Goal: Task Accomplishment & Management: Complete application form

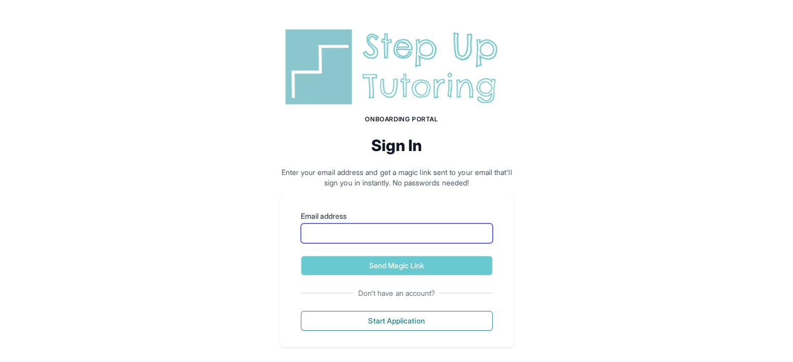
click at [321, 230] on input "Email address" at bounding box center [397, 234] width 192 height 20
type input "**********"
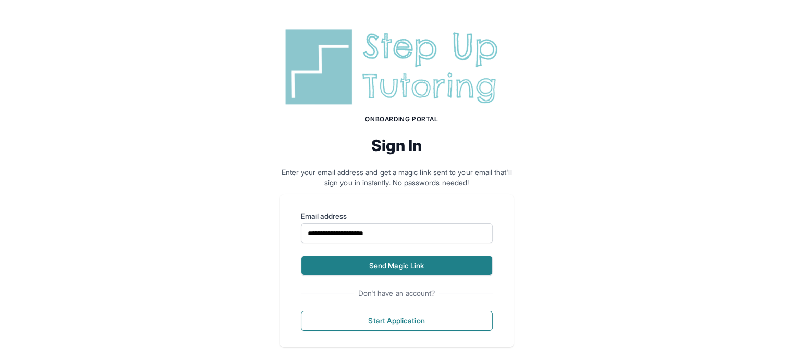
click at [386, 269] on button "Send Magic Link" at bounding box center [397, 266] width 192 height 20
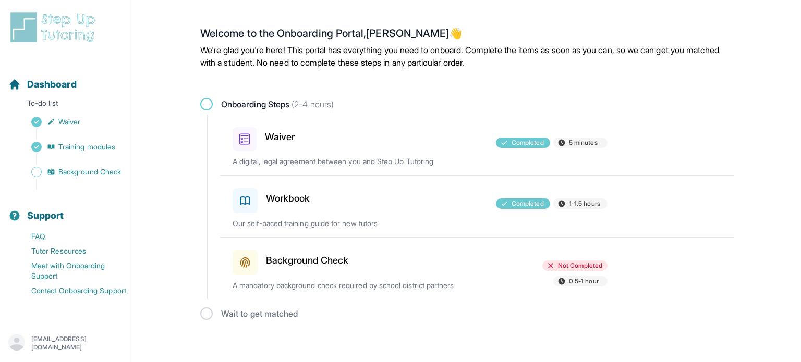
click at [377, 276] on div "Background Check Not Completed 0.5-1 hour A mandatory background check required…" at bounding box center [484, 269] width 502 height 62
